Goal: Task Accomplishment & Management: Use online tool/utility

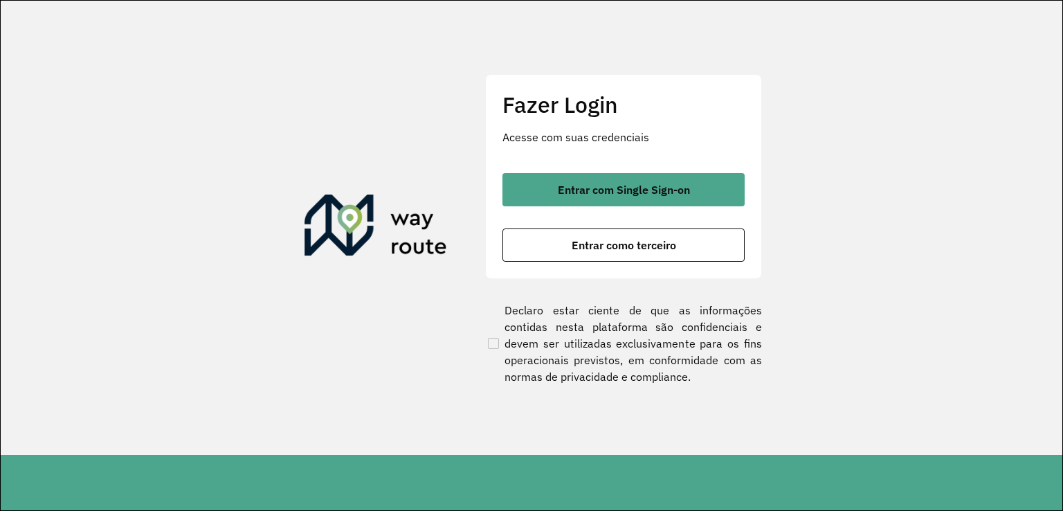
drag, startPoint x: 642, startPoint y: 244, endPoint x: 645, endPoint y: 293, distance: 48.6
click at [645, 293] on div "Fazer Login Acesse com suas credenciais Entrar com Single Sign-on Entrar como t…" at bounding box center [623, 228] width 277 height 308
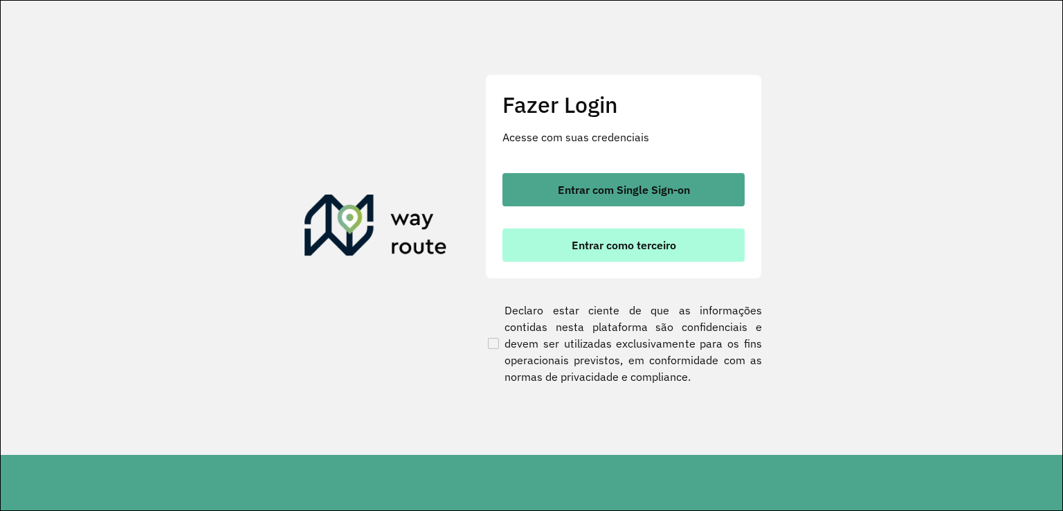
click at [619, 249] on span "Entrar como terceiro" at bounding box center [624, 244] width 105 height 11
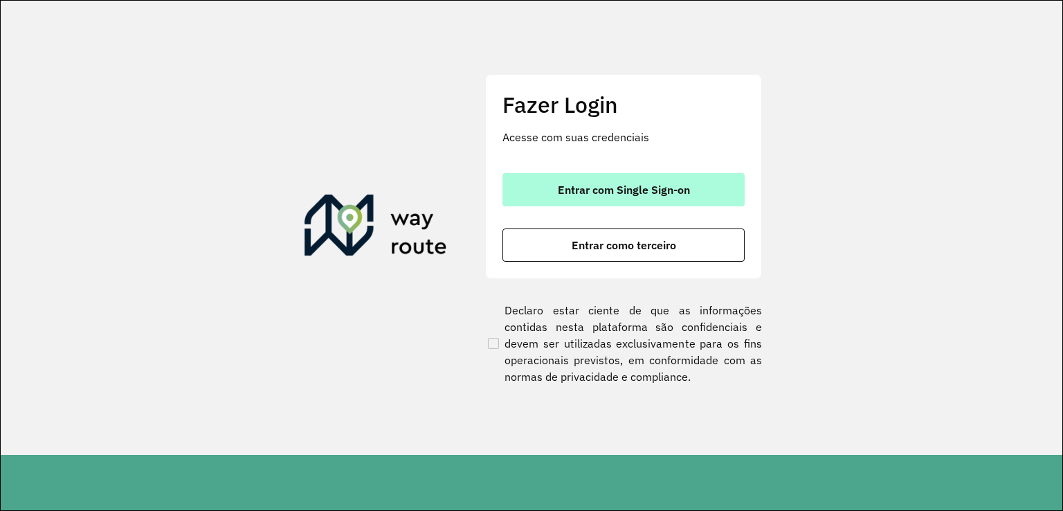
click at [615, 178] on button "Entrar com Single Sign-on" at bounding box center [623, 189] width 242 height 33
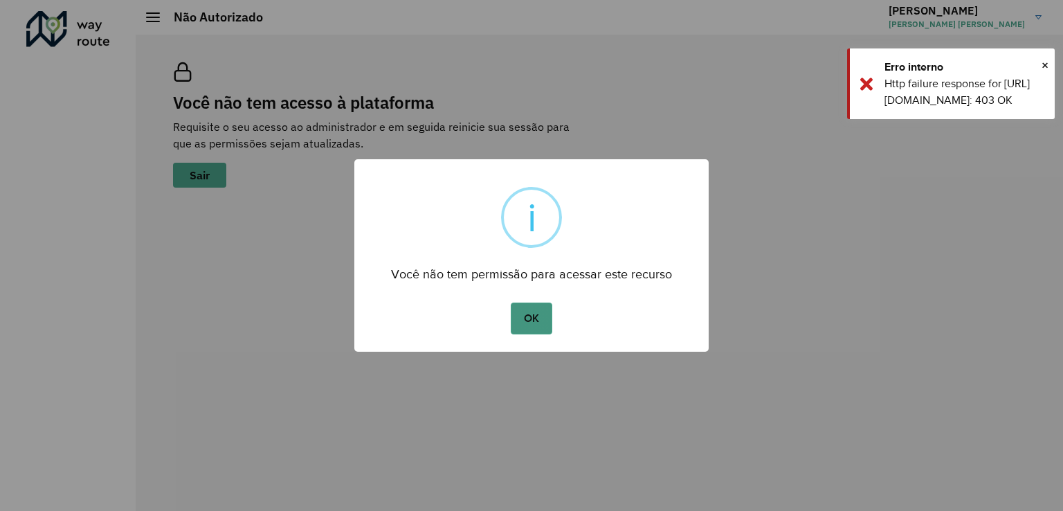
click at [538, 319] on button "OK" at bounding box center [531, 318] width 41 height 32
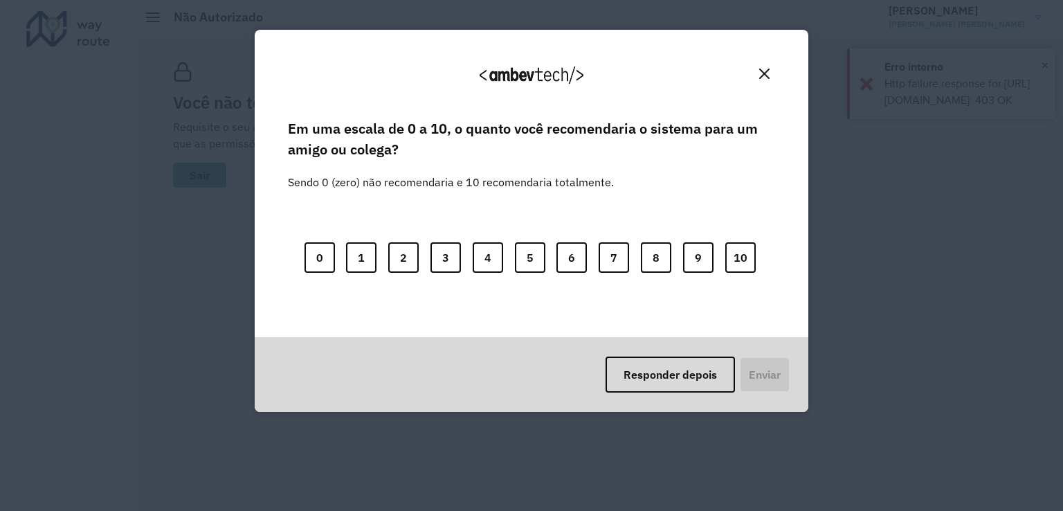
click at [201, 175] on div "Agradecemos seu feedback! Em uma escala de 0 a 10, o quanto você recomendaria o…" at bounding box center [531, 255] width 1063 height 511
click at [767, 79] on button "Close" at bounding box center [764, 73] width 21 height 21
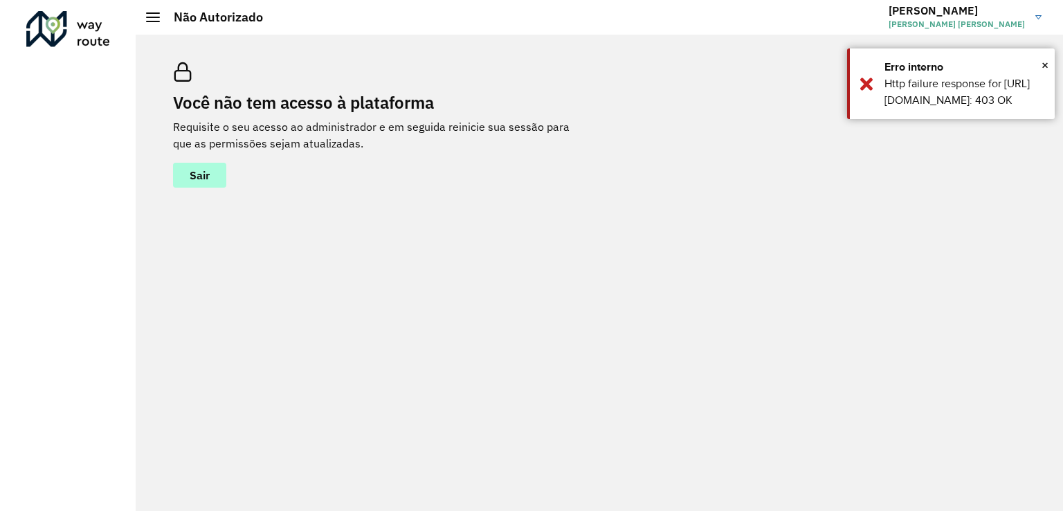
click at [210, 175] on span "Sair" at bounding box center [200, 175] width 20 height 11
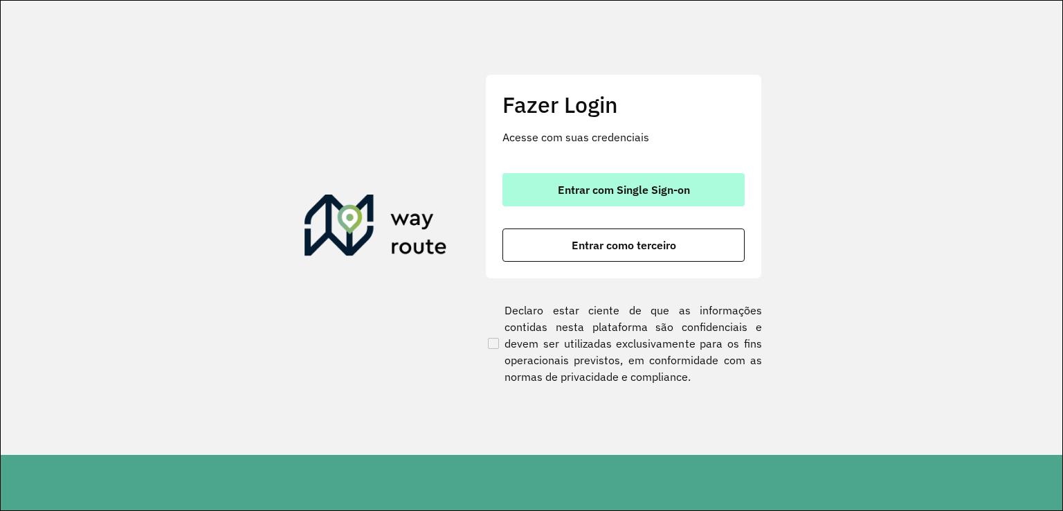
click at [617, 189] on span "Entrar com Single Sign-on" at bounding box center [624, 189] width 132 height 11
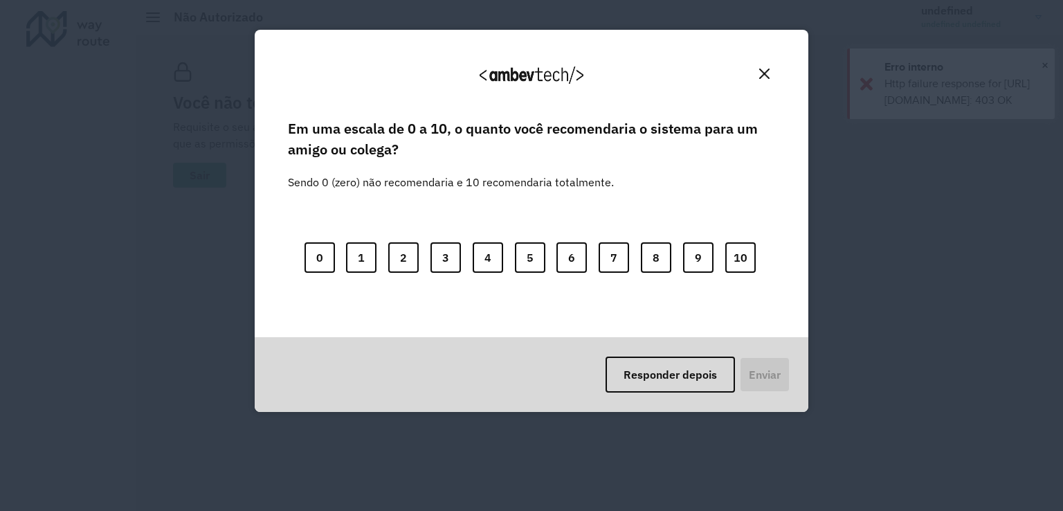
click at [530, 304] on div "0 1 2 3 4 5 6 7 8 9 10" at bounding box center [531, 248] width 487 height 109
click at [531, 319] on div "Em uma escala de 0 a 10, o quanto você recomendaria o sistema para um amigo ou …" at bounding box center [531, 226] width 520 height 221
click at [766, 69] on img "Close" at bounding box center [764, 74] width 10 height 10
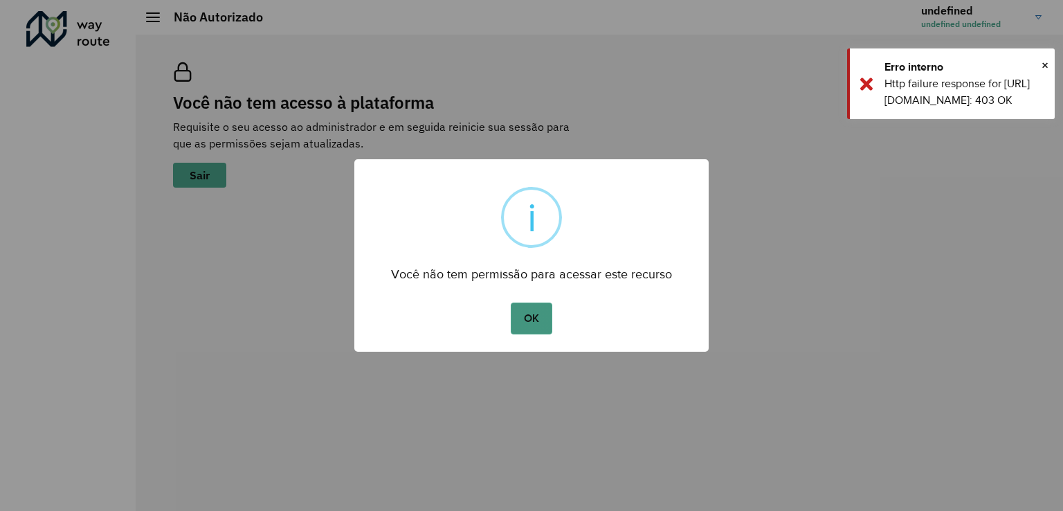
click at [537, 318] on button "OK" at bounding box center [531, 318] width 41 height 32
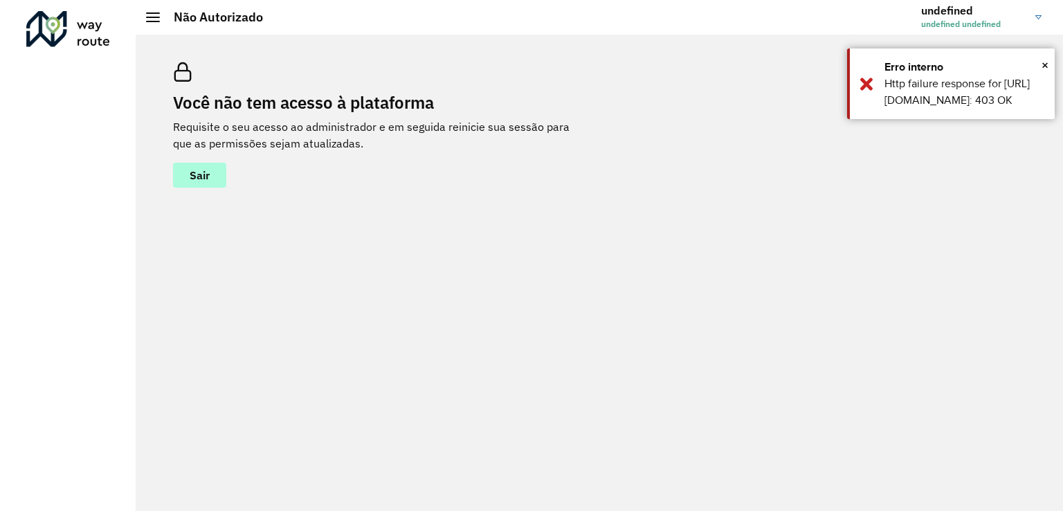
click at [221, 177] on button "Sair" at bounding box center [199, 175] width 53 height 25
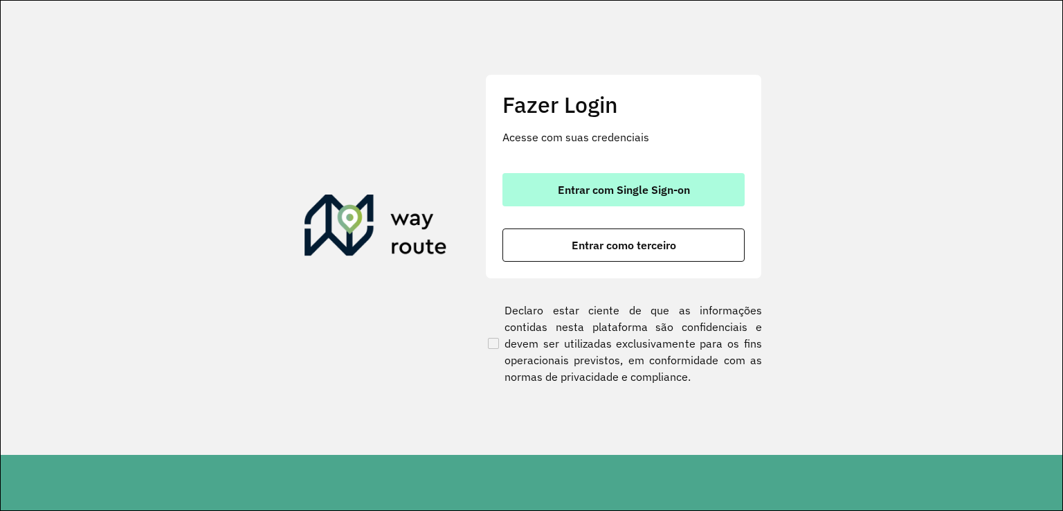
drag, startPoint x: 620, startPoint y: 191, endPoint x: 628, endPoint y: 188, distance: 8.4
click at [622, 191] on span "Entrar com Single Sign-on" at bounding box center [624, 189] width 132 height 11
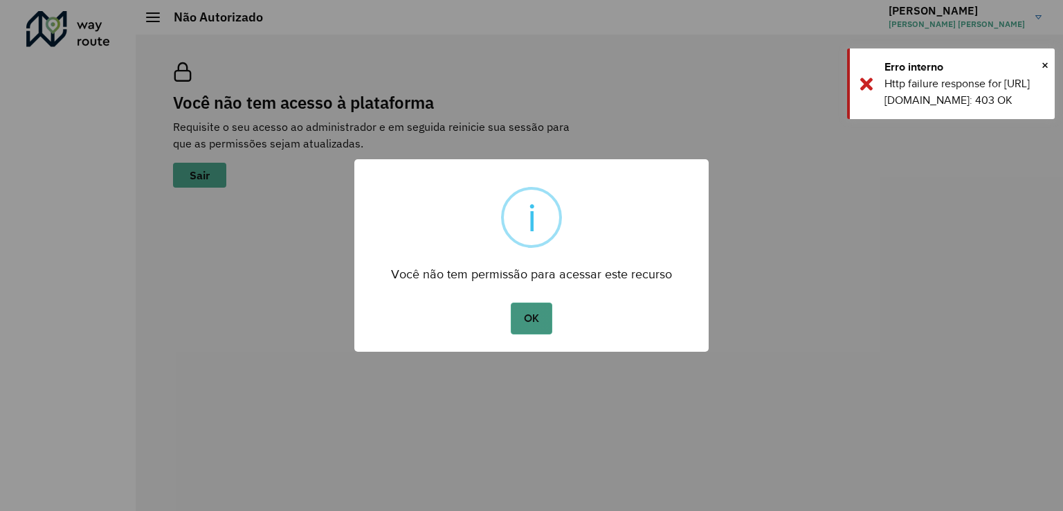
click at [534, 312] on button "OK" at bounding box center [531, 318] width 41 height 32
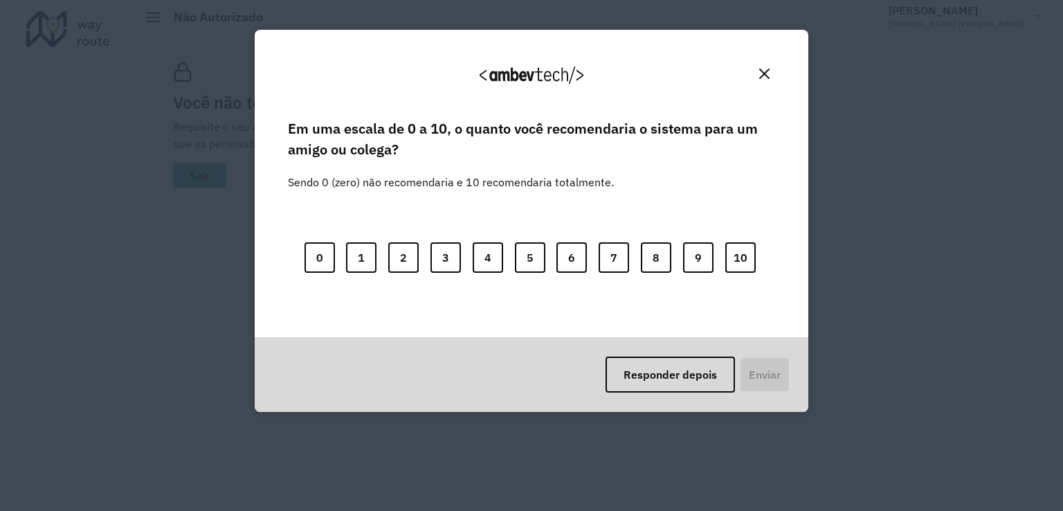
click at [766, 79] on button "Close" at bounding box center [764, 73] width 21 height 21
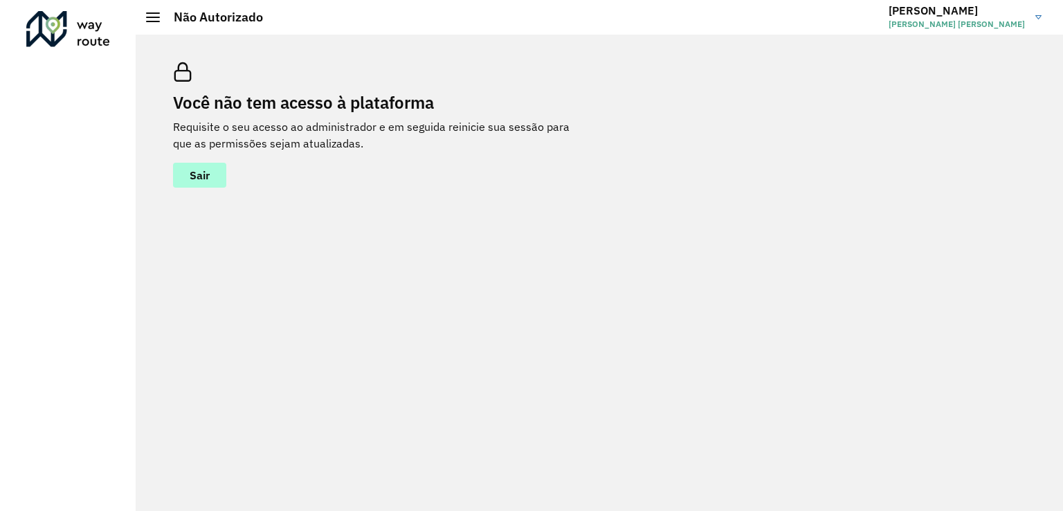
click at [212, 174] on button "Sair" at bounding box center [199, 175] width 53 height 25
